Goal: Complete application form: Complete application form

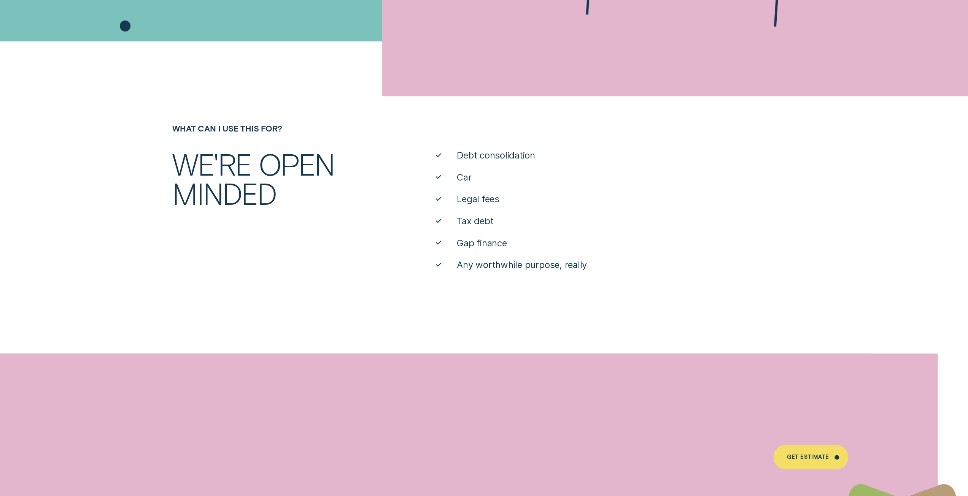
scroll to position [456, 0]
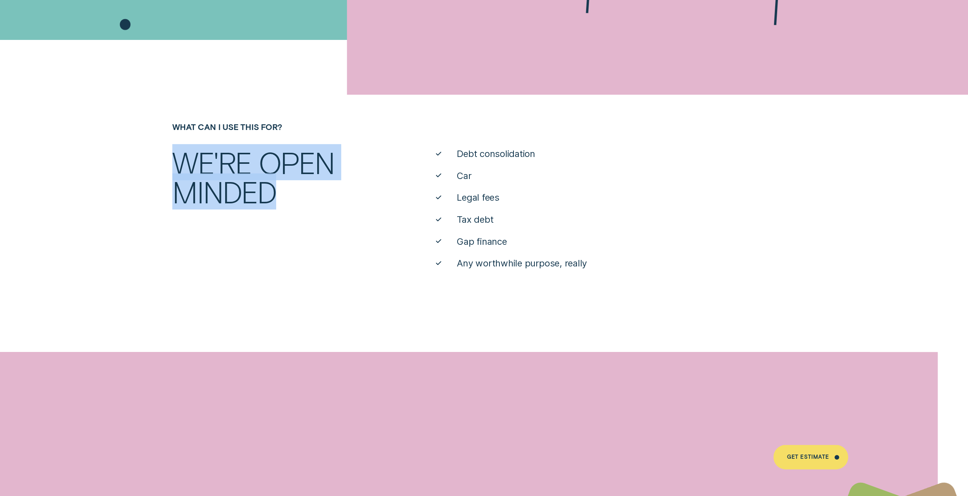
drag, startPoint x: 307, startPoint y: 194, endPoint x: 170, endPoint y: 162, distance: 141.3
click at [170, 162] on div "We're open minded" at bounding box center [273, 177] width 211 height 59
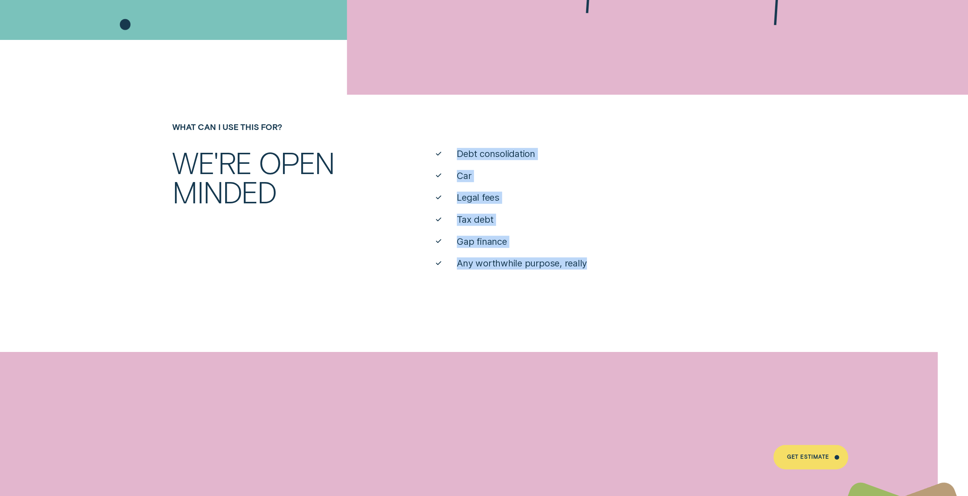
drag, startPoint x: 453, startPoint y: 156, endPoint x: 609, endPoint y: 261, distance: 188.3
click at [609, 261] on ul "Debt consolidation Car Legal fees Tax debt Gap finance Any worthwhile purpose, …" at bounding box center [615, 209] width 369 height 122
click at [609, 261] on li "Any worthwhile purpose, really" at bounding box center [616, 264] width 360 height 12
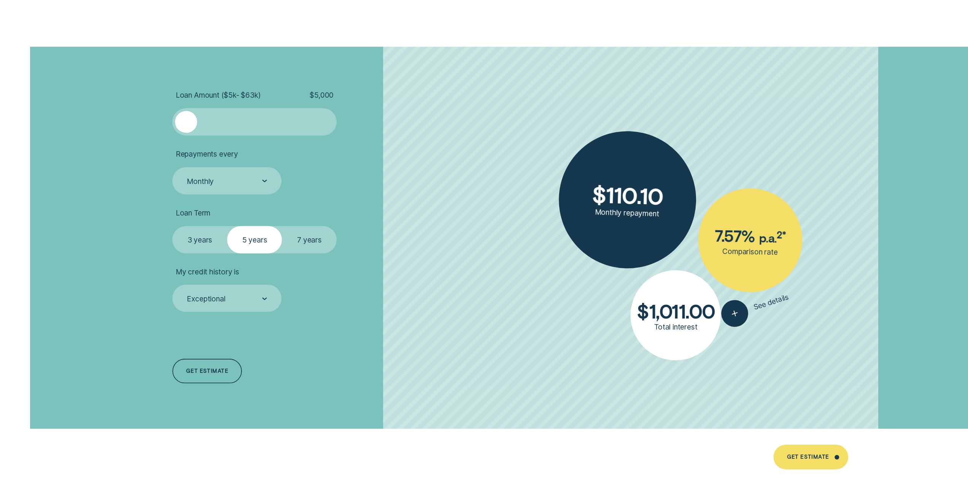
scroll to position [2130, 0]
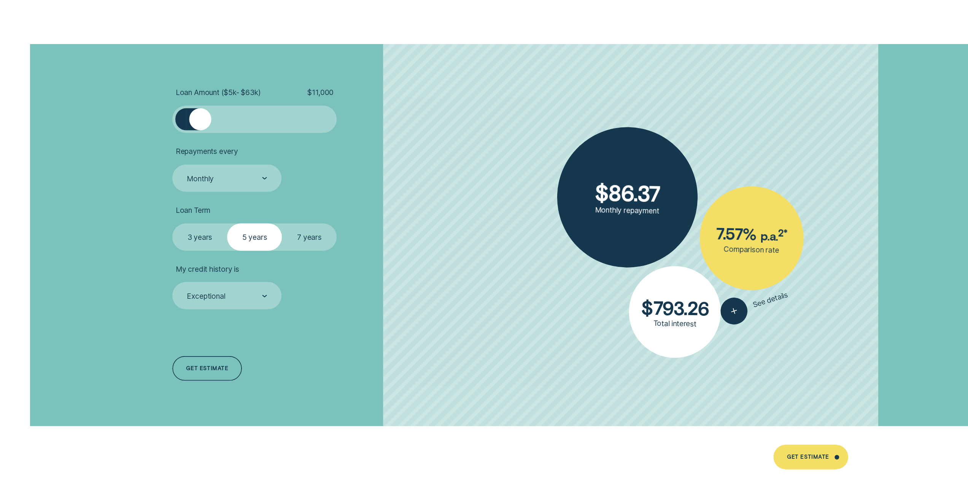
drag, startPoint x: 191, startPoint y: 119, endPoint x: 201, endPoint y: 120, distance: 9.9
click at [201, 120] on div at bounding box center [200, 119] width 22 height 22
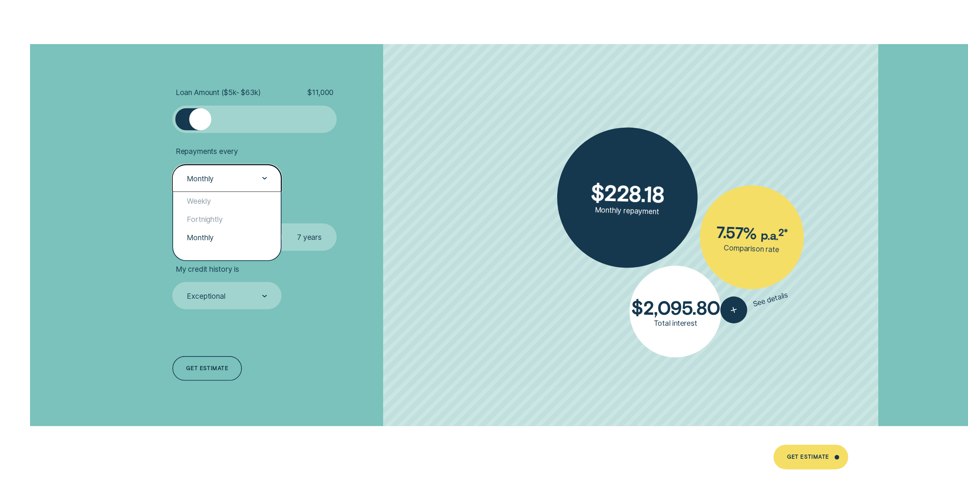
click at [245, 183] on div "Monthly" at bounding box center [226, 179] width 81 height 10
click at [227, 218] on div "Fortnightly" at bounding box center [227, 219] width 108 height 18
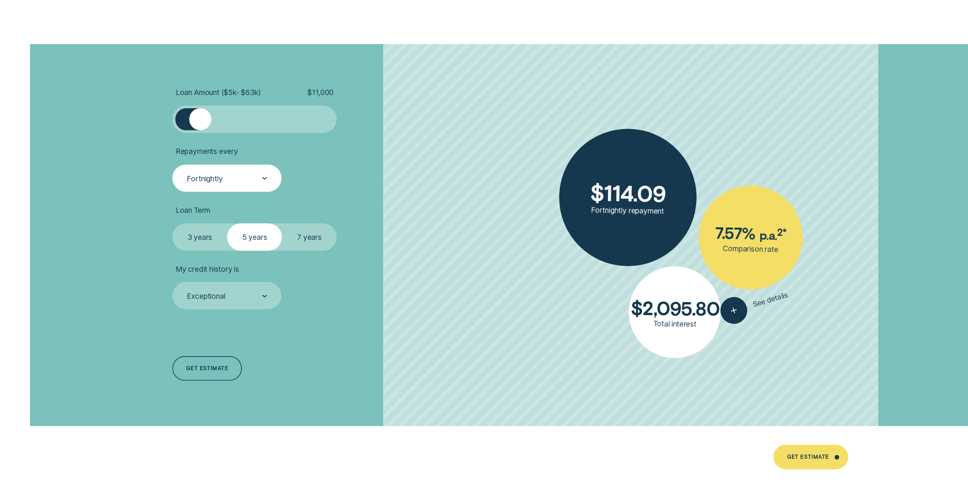
click at [309, 236] on label "7 years" at bounding box center [309, 237] width 55 height 27
click at [282, 224] on input "7 years" at bounding box center [282, 224] width 0 height 0
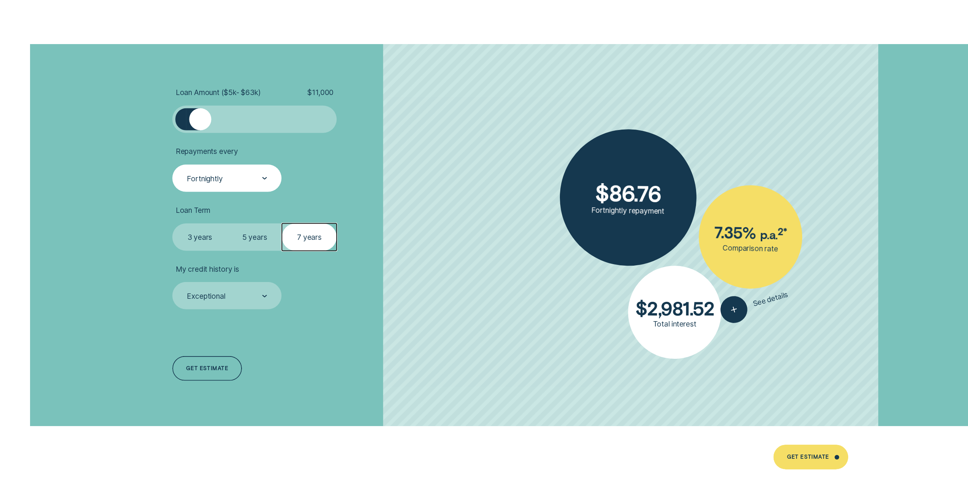
click at [202, 234] on label "3 years" at bounding box center [199, 237] width 55 height 27
click at [172, 224] on input "3 years" at bounding box center [172, 224] width 0 height 0
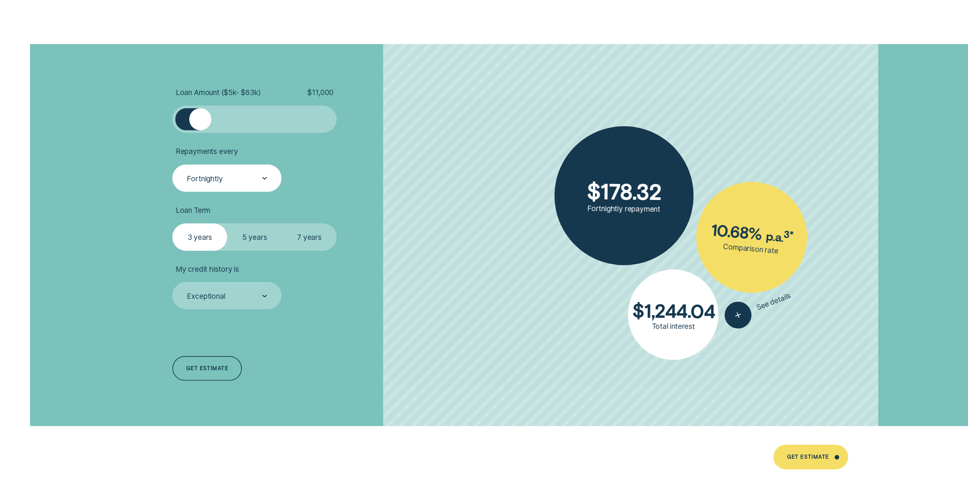
click at [250, 235] on label "5 years" at bounding box center [254, 237] width 55 height 27
click at [227, 224] on input "5 years" at bounding box center [227, 224] width 0 height 0
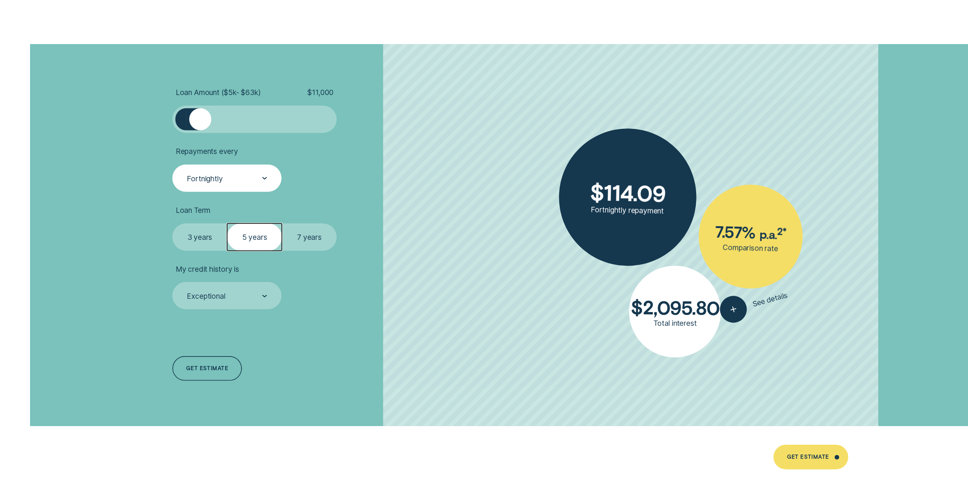
click at [314, 238] on label "7 years" at bounding box center [309, 237] width 55 height 27
click at [282, 224] on input "7 years" at bounding box center [282, 224] width 0 height 0
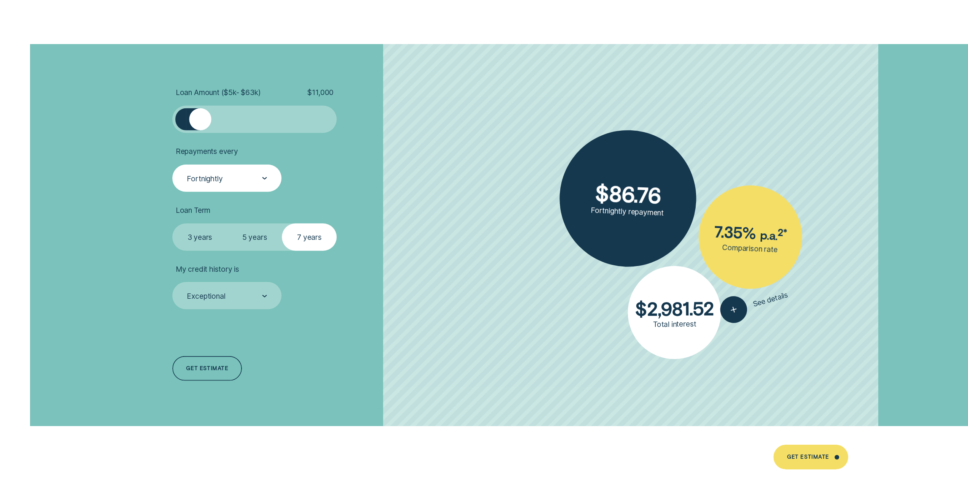
click at [253, 237] on label "5 years" at bounding box center [254, 237] width 55 height 27
click at [227, 224] on input "5 years" at bounding box center [227, 224] width 0 height 0
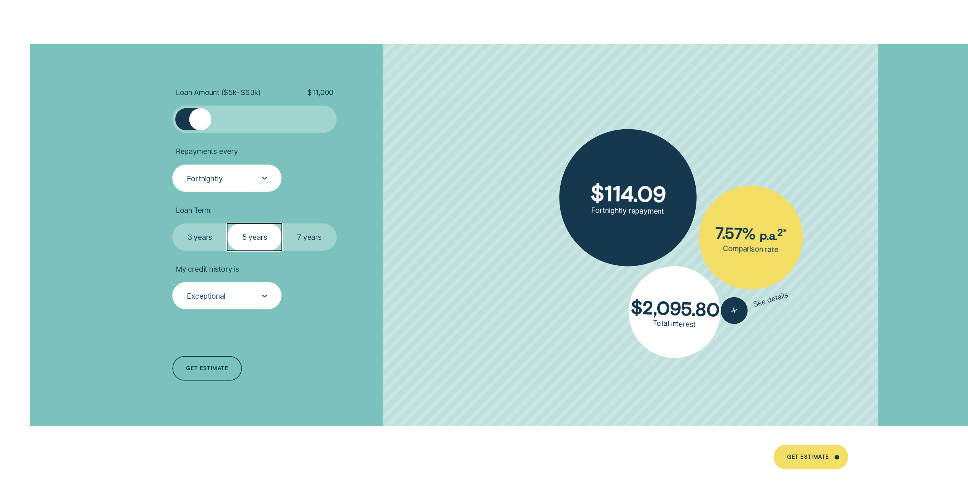
click at [271, 297] on div "Exceptional" at bounding box center [226, 295] width 109 height 27
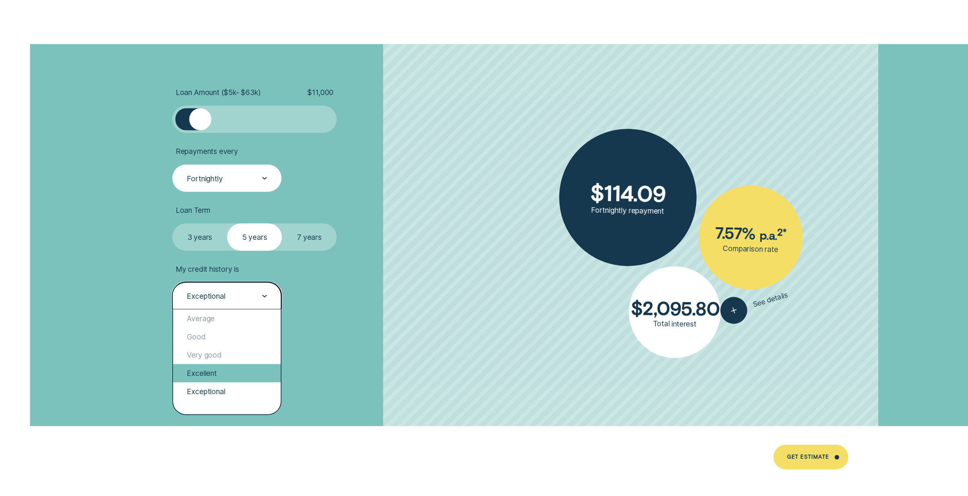
click at [226, 372] on div "Excellent" at bounding box center [227, 373] width 108 height 18
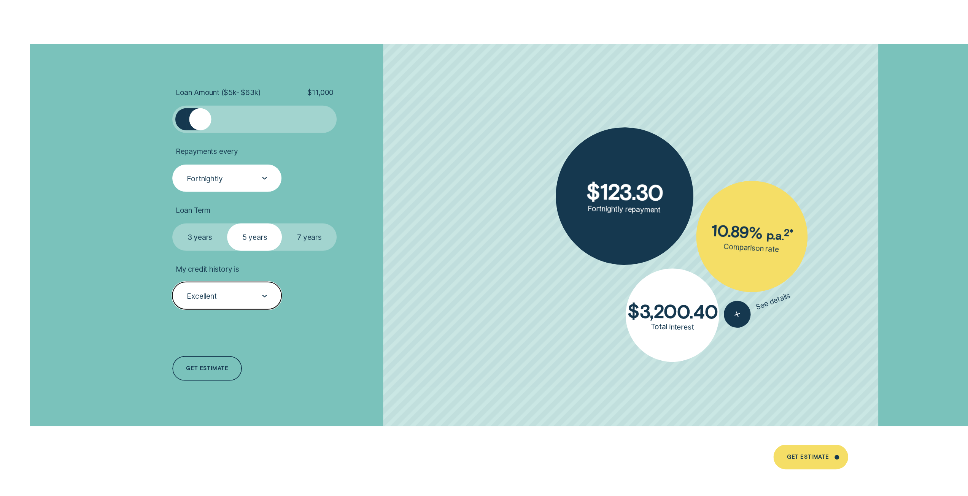
click at [260, 293] on div "Excellent" at bounding box center [226, 296] width 81 height 10
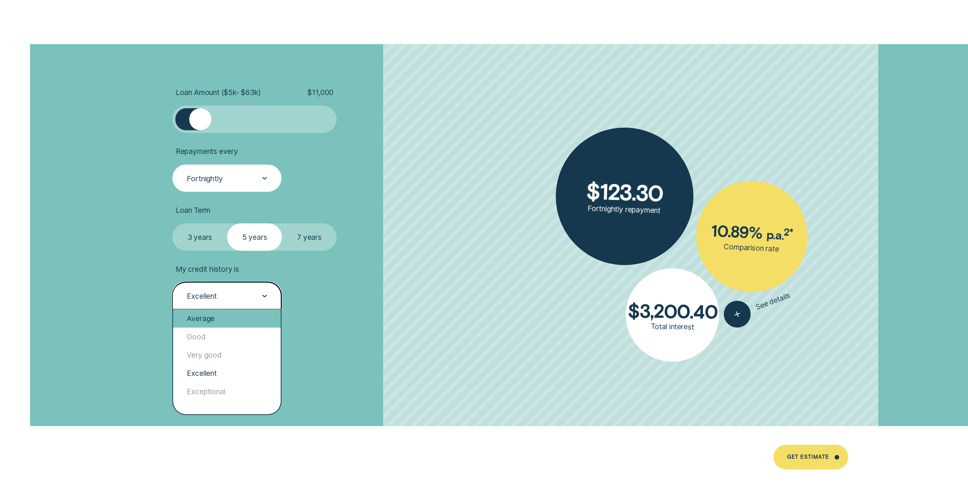
click at [226, 321] on div "Average" at bounding box center [227, 319] width 108 height 18
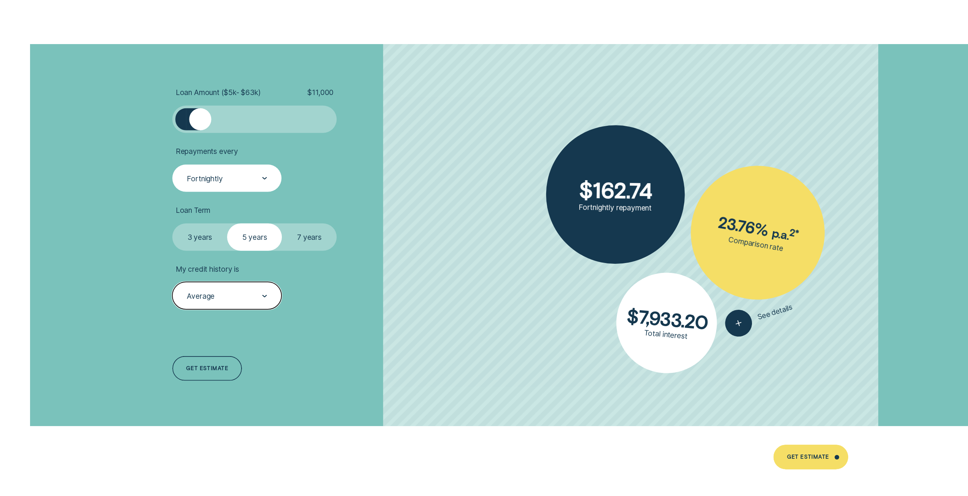
click at [264, 299] on div at bounding box center [264, 296] width 5 height 27
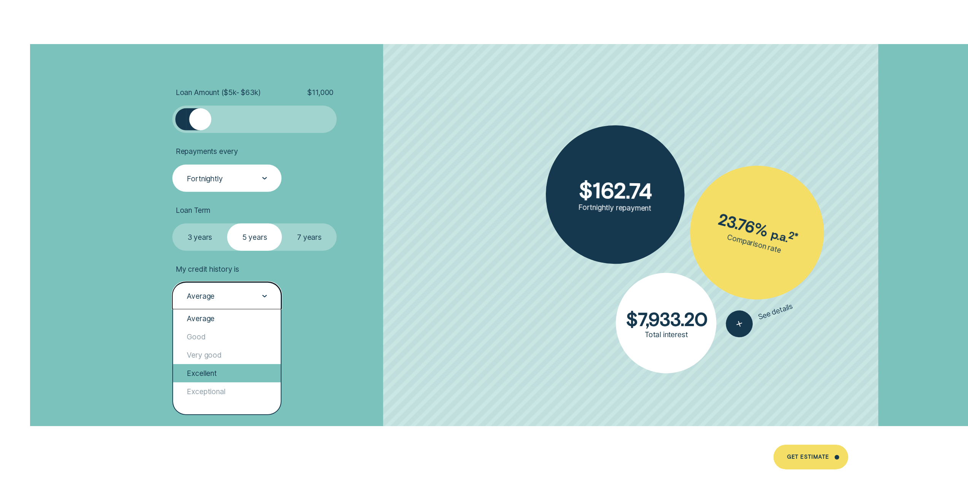
click at [229, 370] on div "Excellent" at bounding box center [227, 373] width 108 height 18
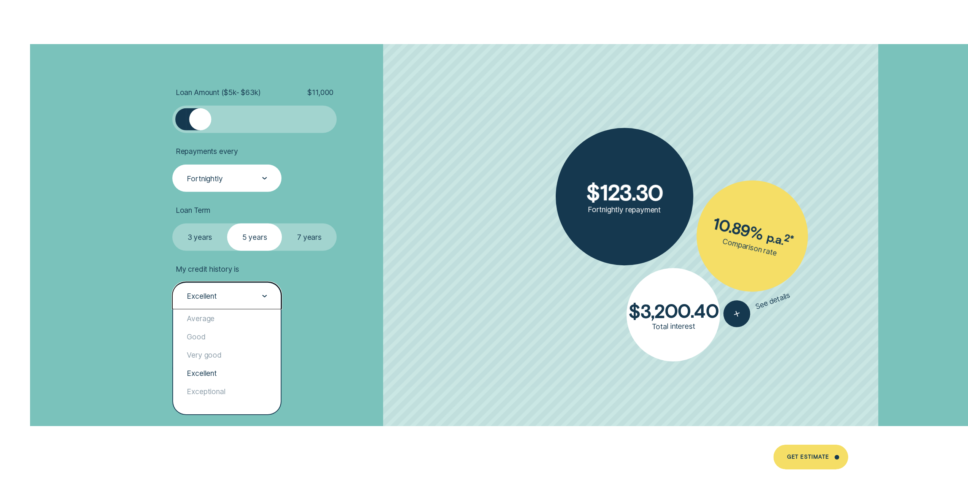
click at [263, 294] on div at bounding box center [264, 296] width 5 height 27
click at [242, 388] on div "Exceptional" at bounding box center [227, 392] width 108 height 18
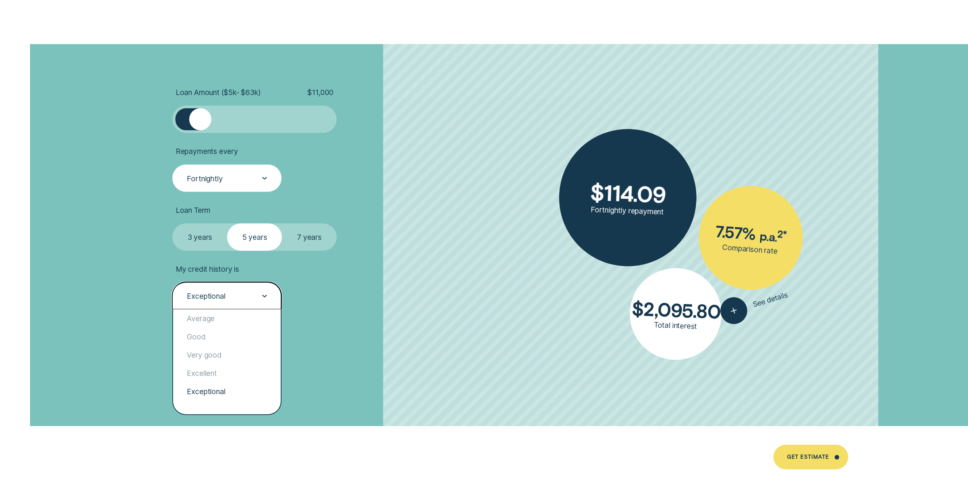
click at [267, 301] on div at bounding box center [264, 296] width 5 height 27
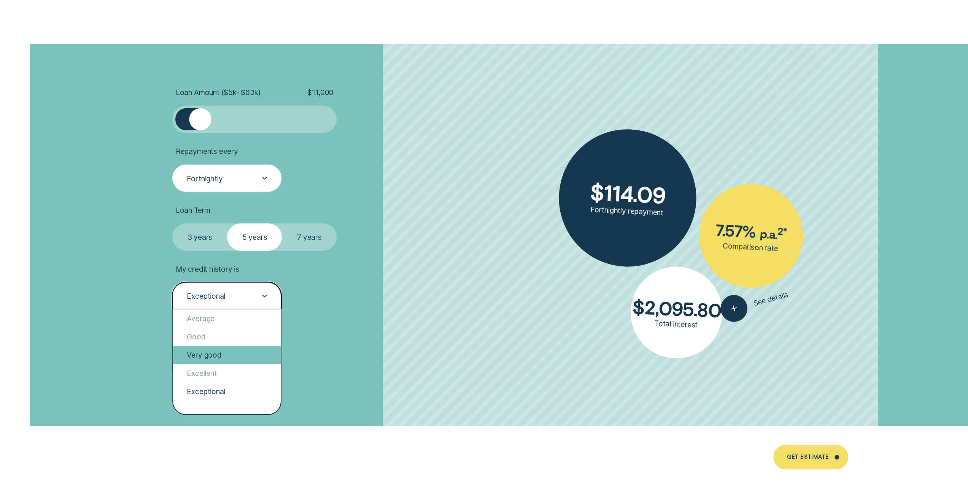
click at [249, 357] on div "Very good" at bounding box center [227, 355] width 108 height 18
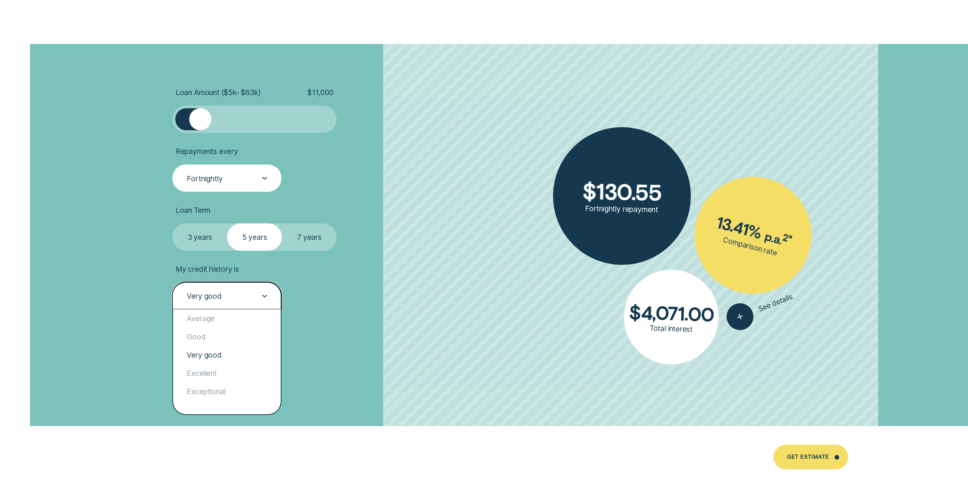
click at [263, 301] on div at bounding box center [264, 296] width 5 height 27
click at [246, 376] on div "Excellent" at bounding box center [227, 373] width 108 height 18
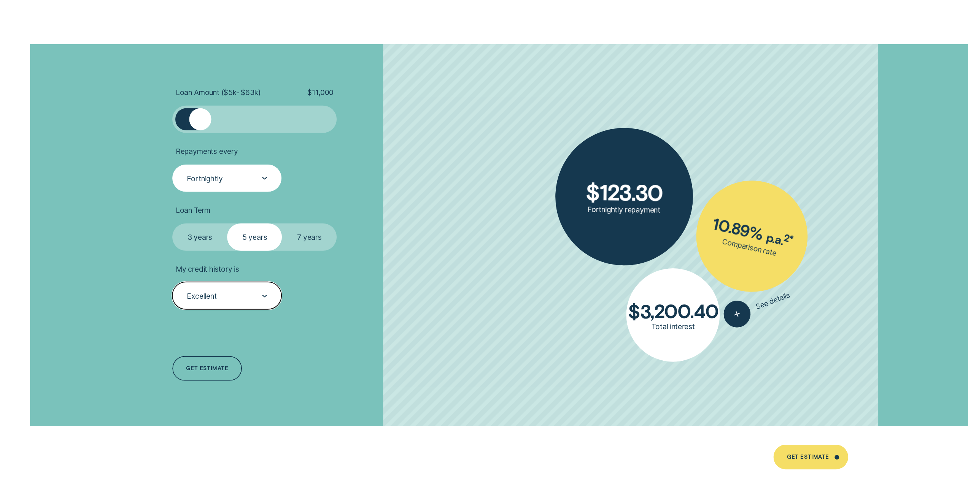
click at [259, 299] on div "Excellent" at bounding box center [226, 296] width 81 height 10
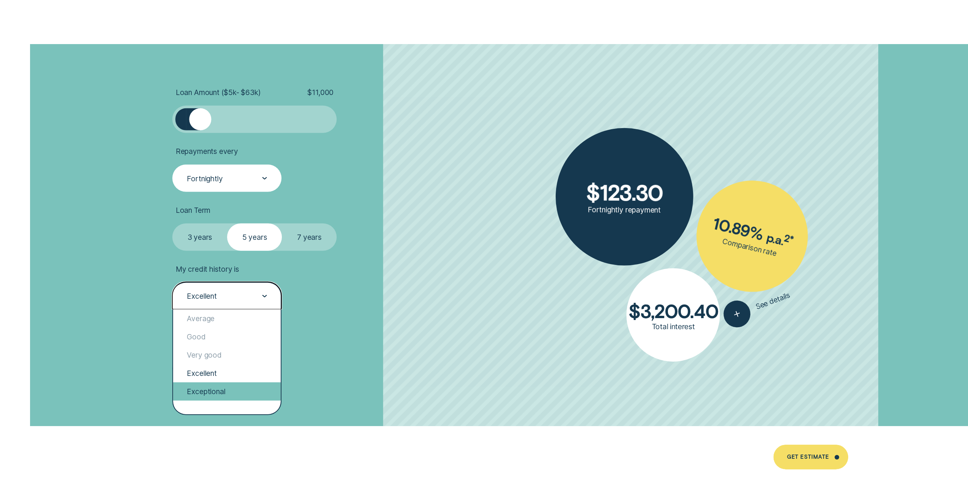
click at [240, 387] on div "Exceptional" at bounding box center [227, 392] width 108 height 18
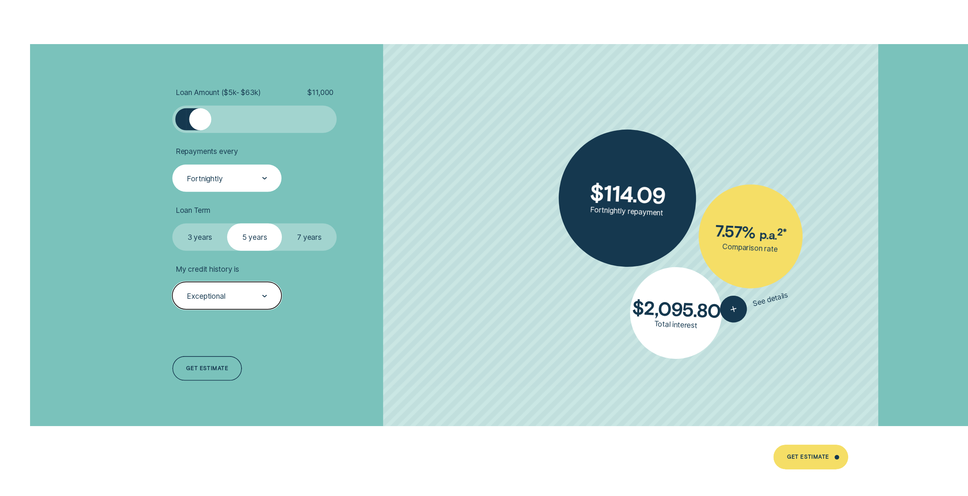
click at [267, 294] on div "Exceptional" at bounding box center [226, 295] width 109 height 27
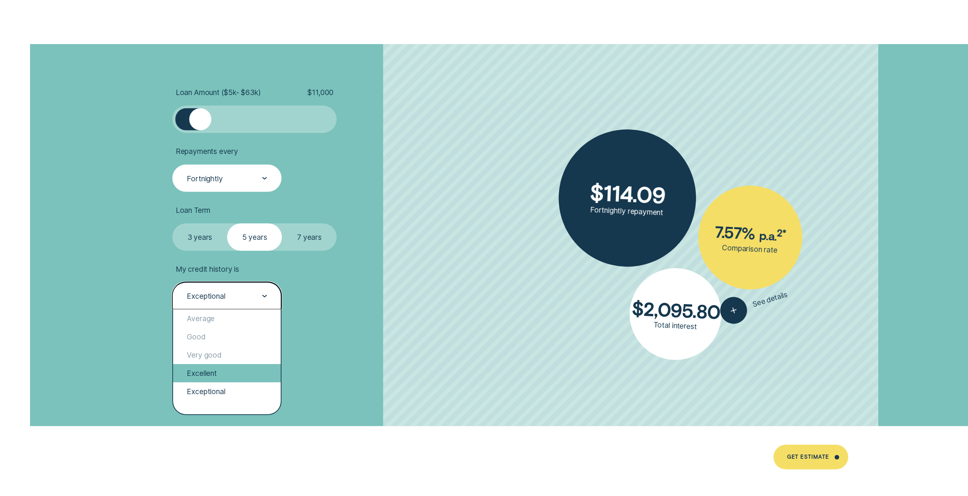
click at [250, 368] on div "Excellent" at bounding box center [227, 373] width 108 height 18
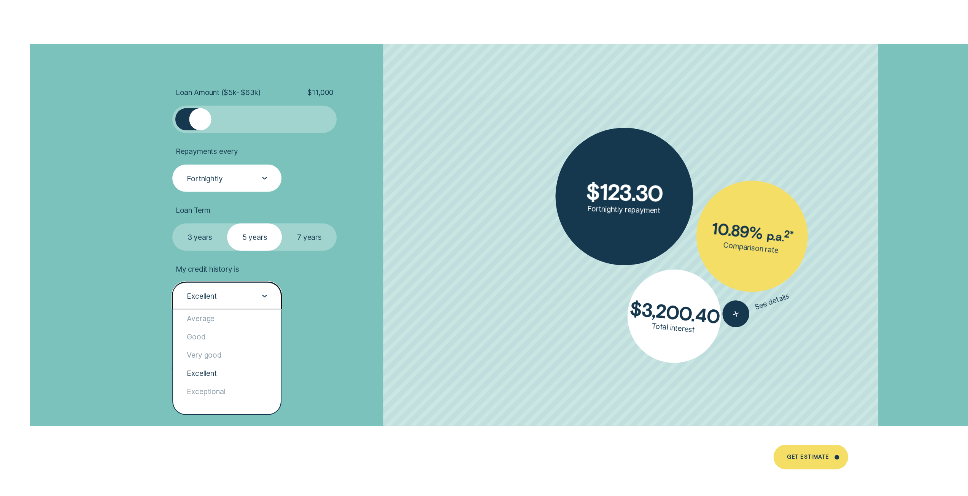
click at [260, 303] on div "Excellent" at bounding box center [226, 295] width 109 height 27
click at [252, 356] on div "Very good" at bounding box center [227, 355] width 108 height 18
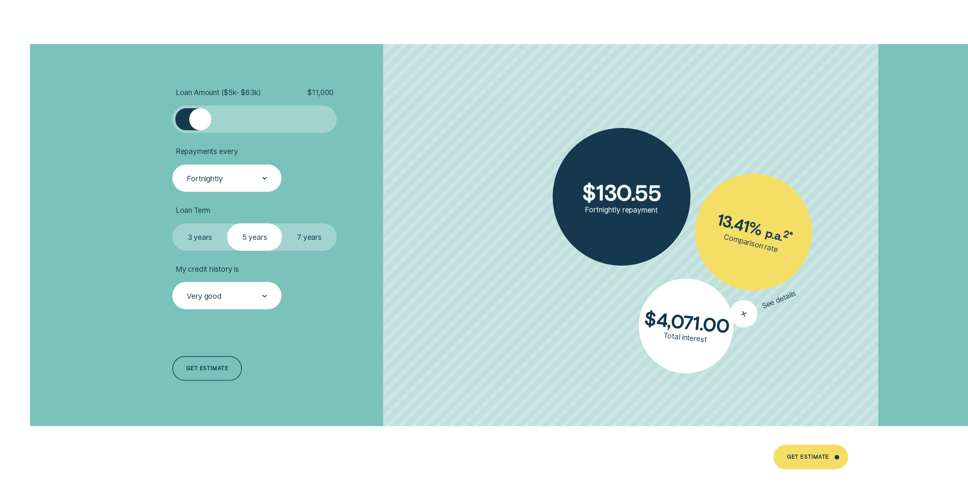
click at [750, 321] on div "button" at bounding box center [744, 314] width 36 height 36
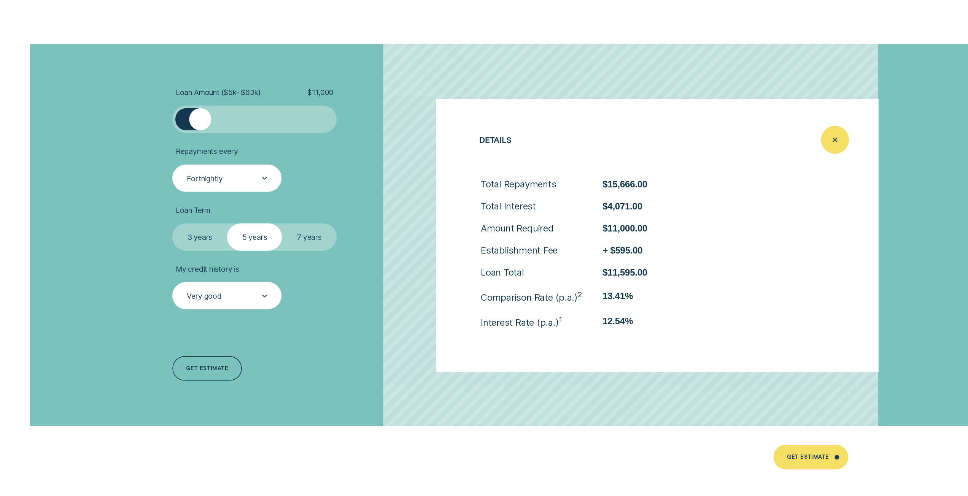
click at [848, 142] on div "Close loan details" at bounding box center [834, 139] width 27 height 27
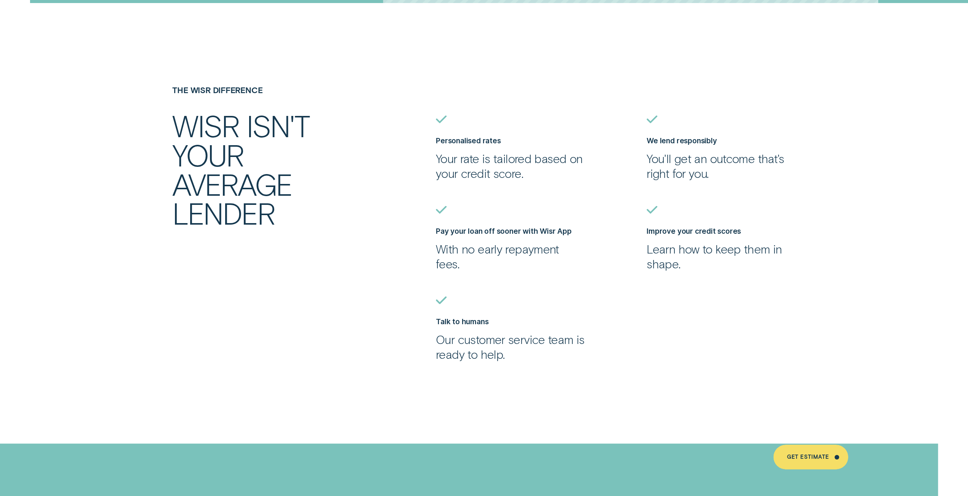
scroll to position [2587, 0]
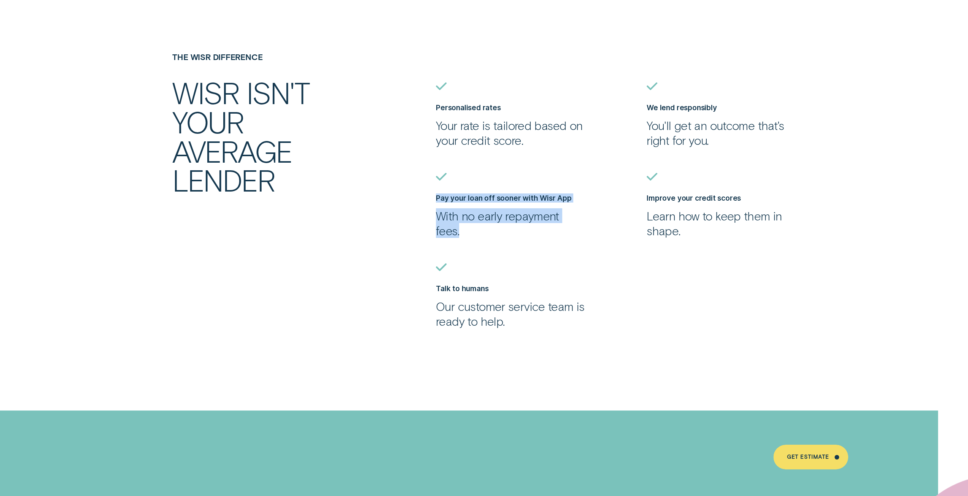
drag, startPoint x: 463, startPoint y: 196, endPoint x: 590, endPoint y: 213, distance: 128.1
click at [590, 213] on ul "Personalised rates Your rate is tailored based on your credit score. We lend re…" at bounding box center [641, 206] width 421 height 246
